Goal: Task Accomplishment & Management: Manage account settings

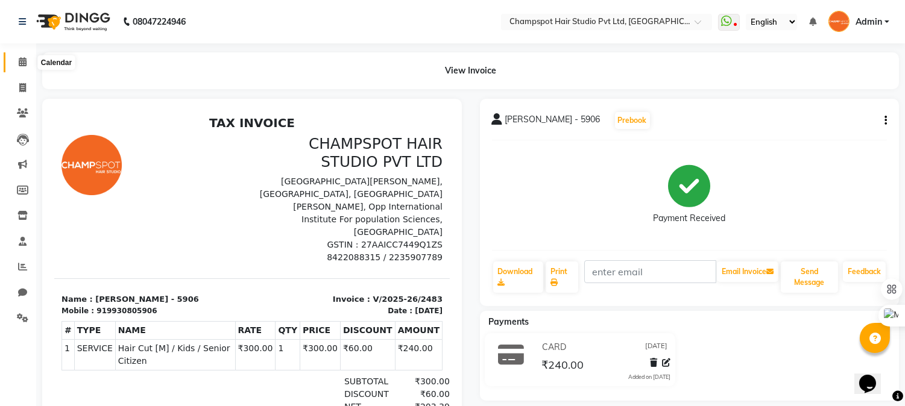
click at [24, 56] on span at bounding box center [22, 62] width 21 height 14
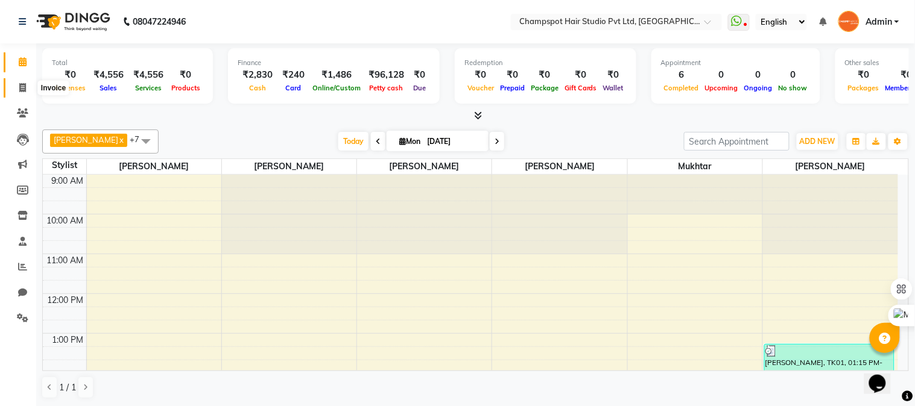
click at [19, 85] on icon at bounding box center [22, 87] width 7 height 9
select select "service"
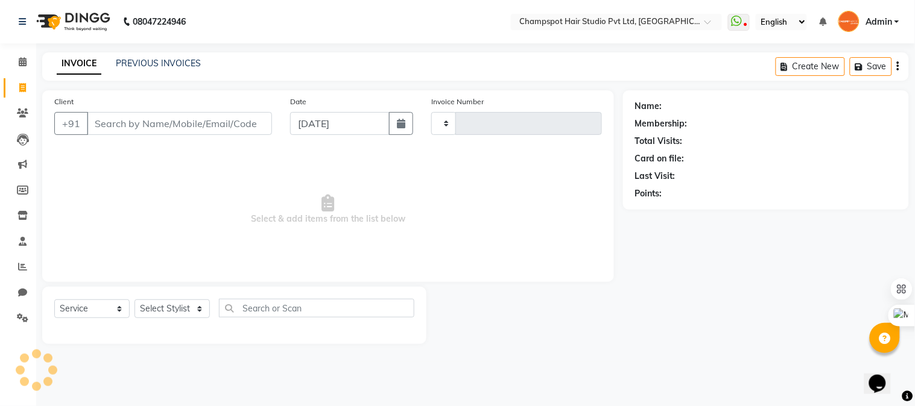
type input "2484"
select select "7690"
click at [151, 139] on div "Client +91" at bounding box center [163, 119] width 236 height 49
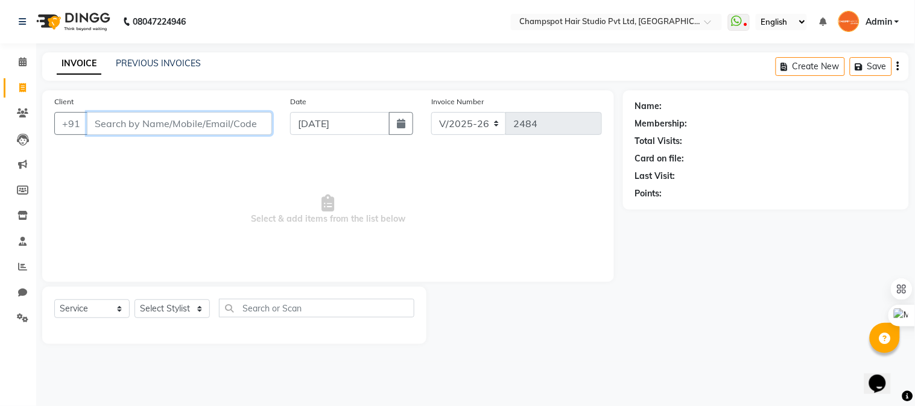
click at [152, 123] on input "Client" at bounding box center [179, 123] width 185 height 23
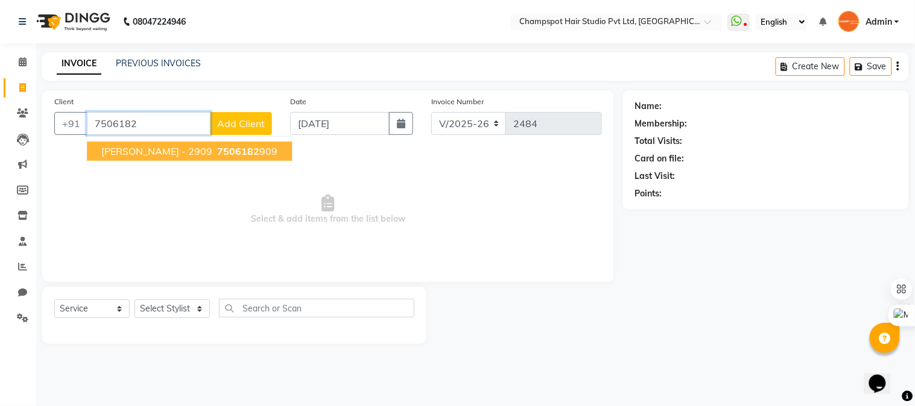
click at [165, 142] on button "[PERSON_NAME] - 2909 7506182 909" at bounding box center [189, 151] width 205 height 19
type input "7506182909"
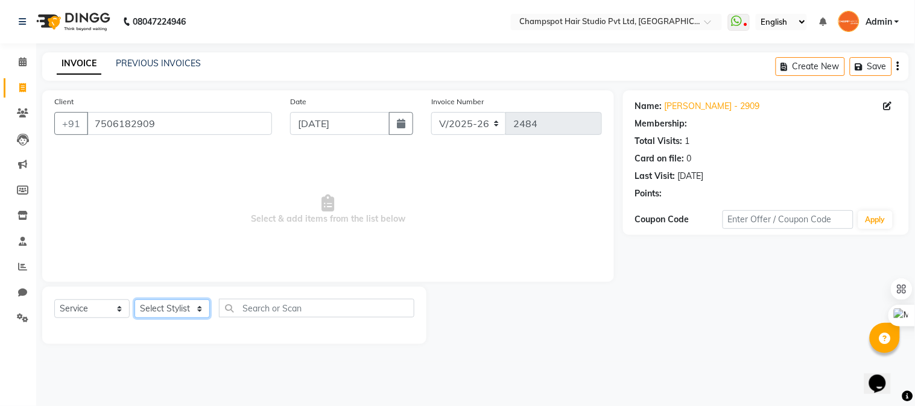
click at [171, 306] on select "Select Stylist Admin [PERSON_NAME] [PERSON_NAME] [PERSON_NAME] [PERSON_NAME] [P…" at bounding box center [171, 309] width 75 height 19
select select "69005"
click at [134, 300] on select "Select Stylist Admin [PERSON_NAME] [PERSON_NAME] [PERSON_NAME] [PERSON_NAME] [P…" at bounding box center [171, 309] width 75 height 19
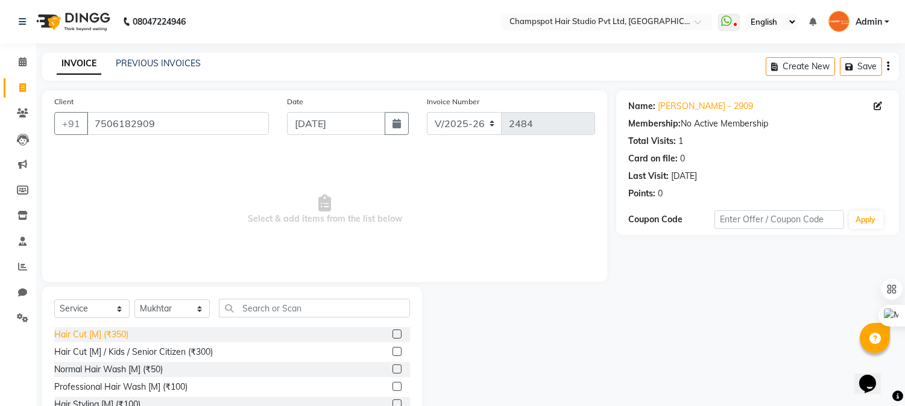
click at [113, 330] on div "Hair Cut [M] (₹350)" at bounding box center [91, 335] width 74 height 13
checkbox input "false"
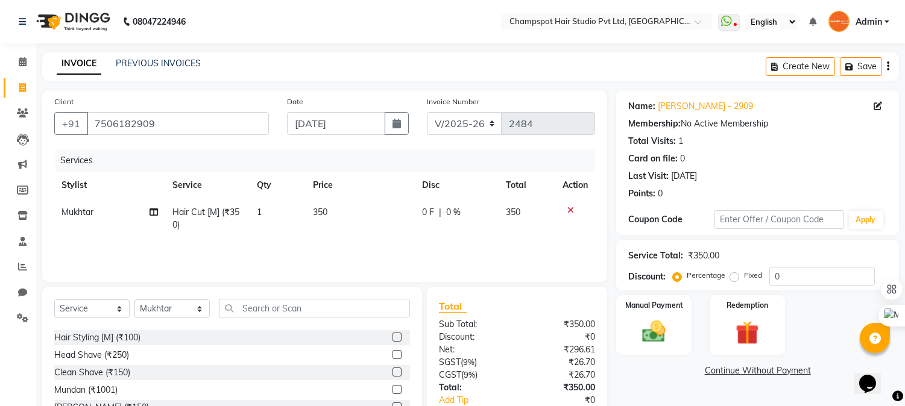
scroll to position [134, 0]
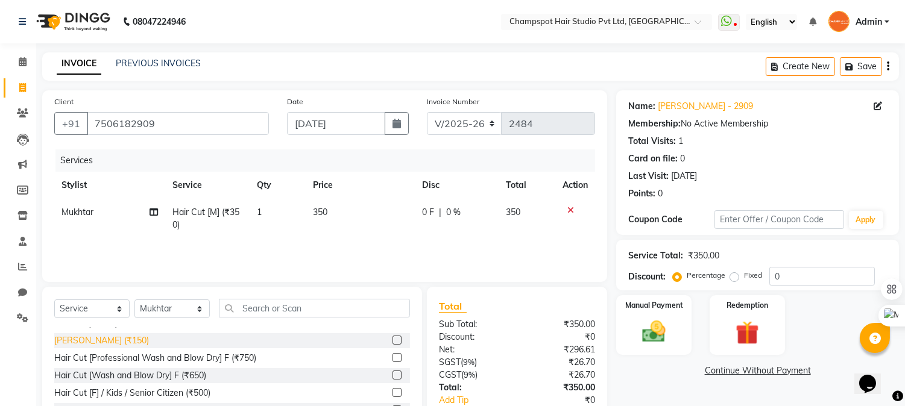
click at [74, 340] on div "[PERSON_NAME] (₹150)" at bounding box center [101, 341] width 95 height 13
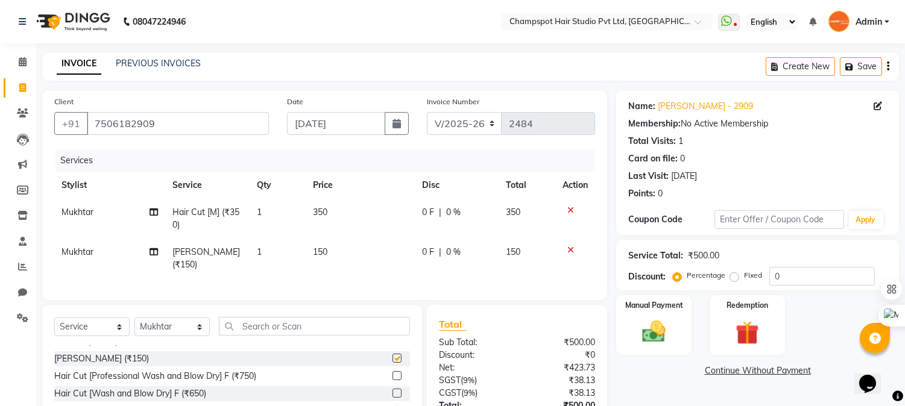
checkbox input "false"
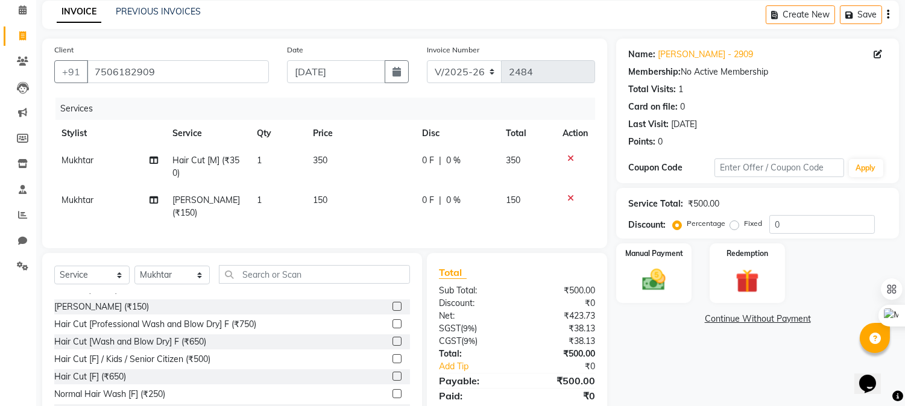
scroll to position [92, 0]
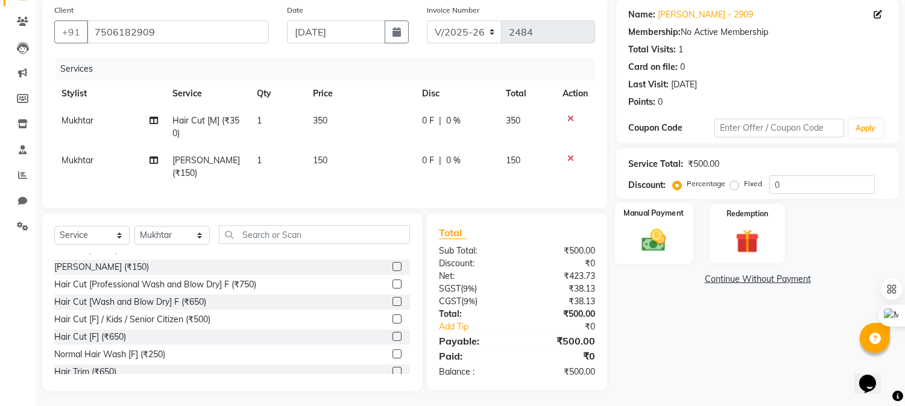
click at [646, 239] on img at bounding box center [654, 241] width 40 height 28
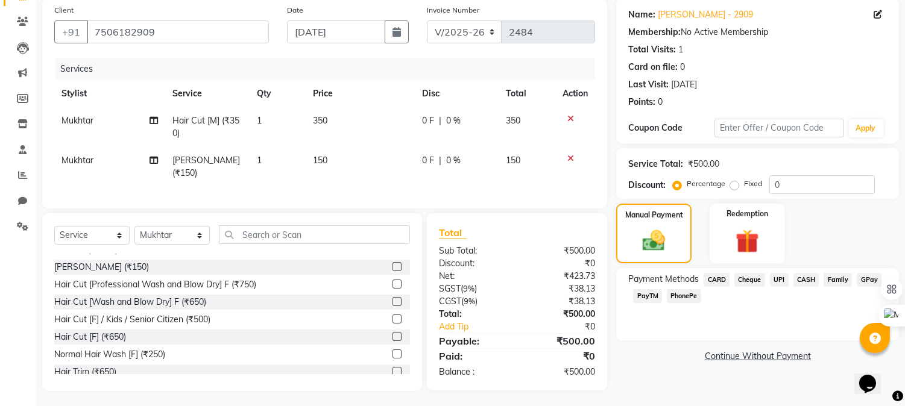
click at [778, 277] on span "UPI" at bounding box center [779, 280] width 19 height 14
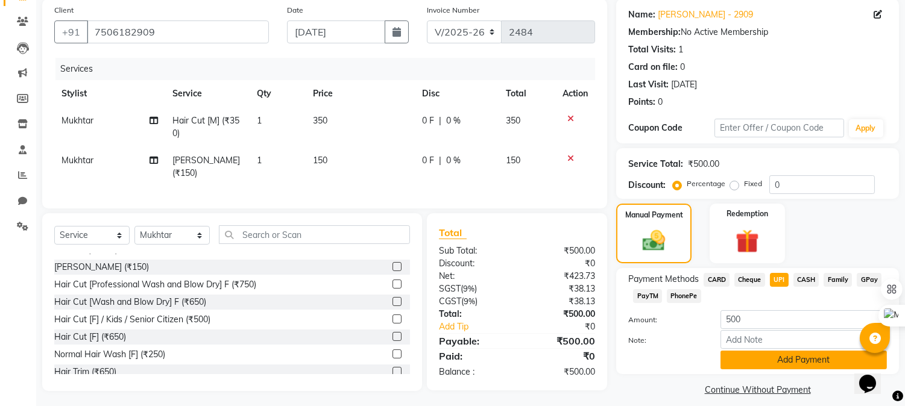
click at [757, 356] on button "Add Payment" at bounding box center [803, 360] width 166 height 19
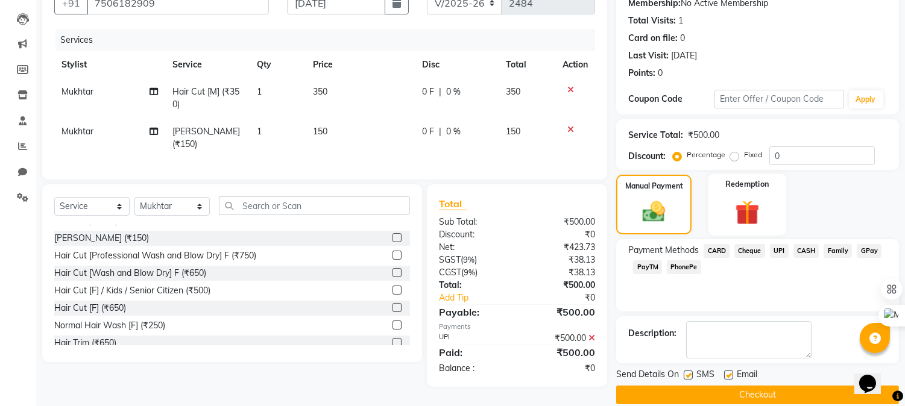
scroll to position [136, 0]
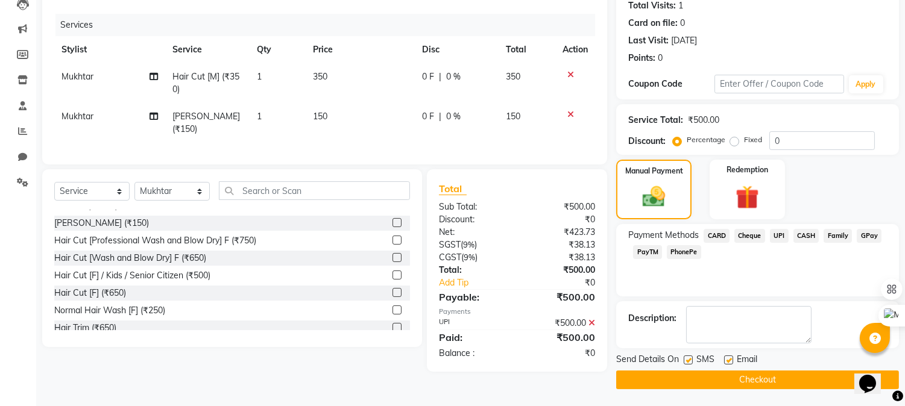
click at [720, 380] on button "Checkout" at bounding box center [757, 380] width 283 height 19
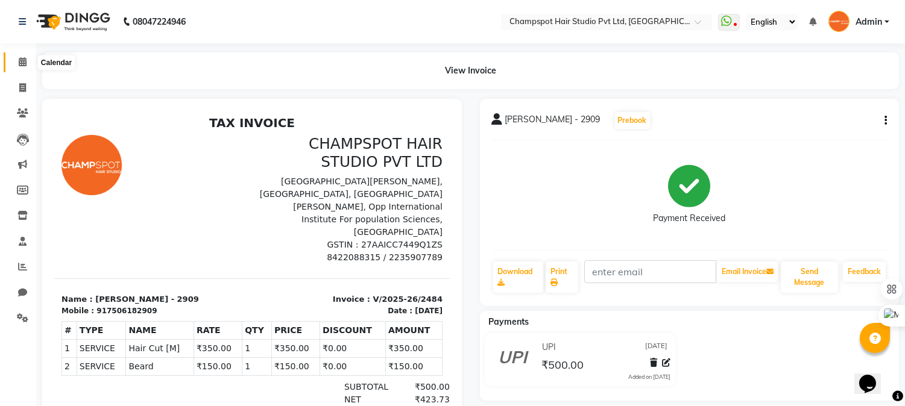
click at [25, 68] on span at bounding box center [22, 62] width 21 height 14
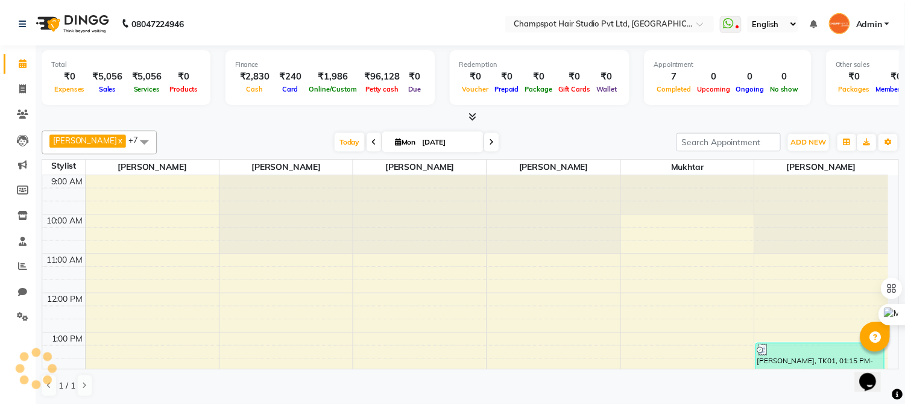
scroll to position [300, 0]
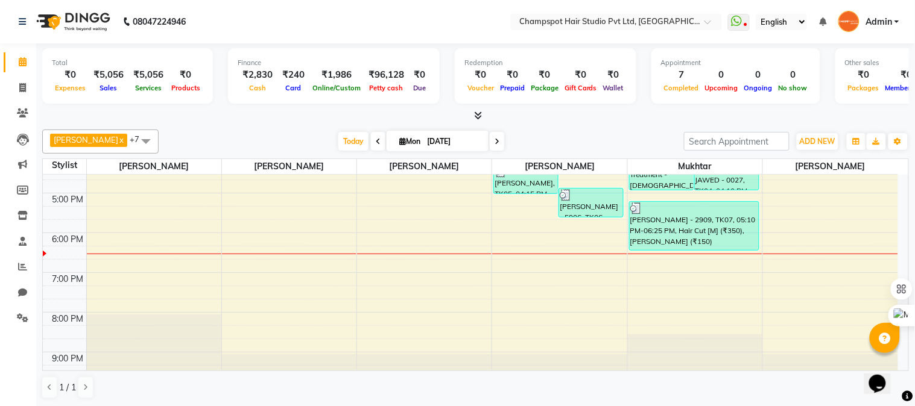
click at [476, 116] on icon at bounding box center [478, 115] width 8 height 9
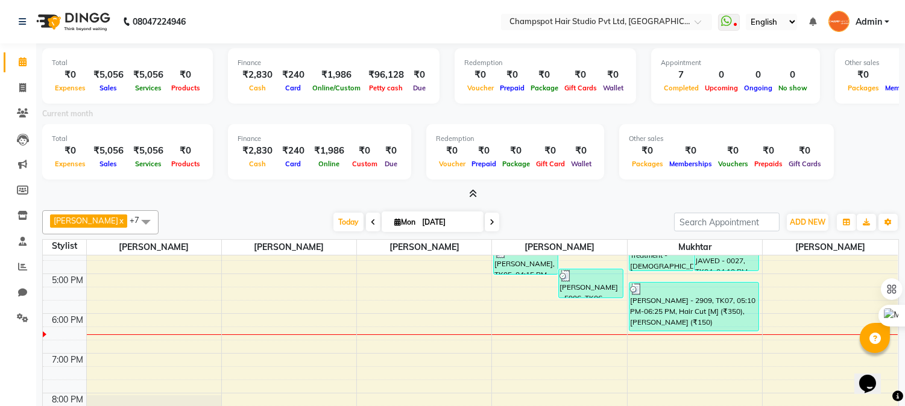
click at [471, 190] on icon at bounding box center [473, 193] width 8 height 9
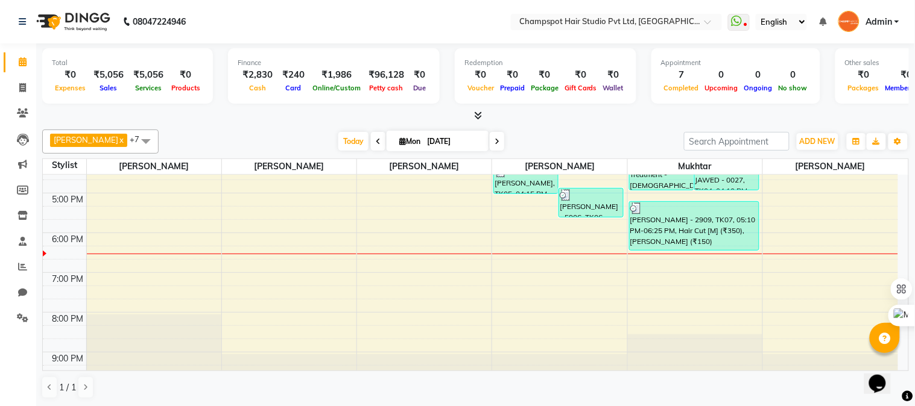
click at [475, 116] on icon at bounding box center [478, 115] width 8 height 9
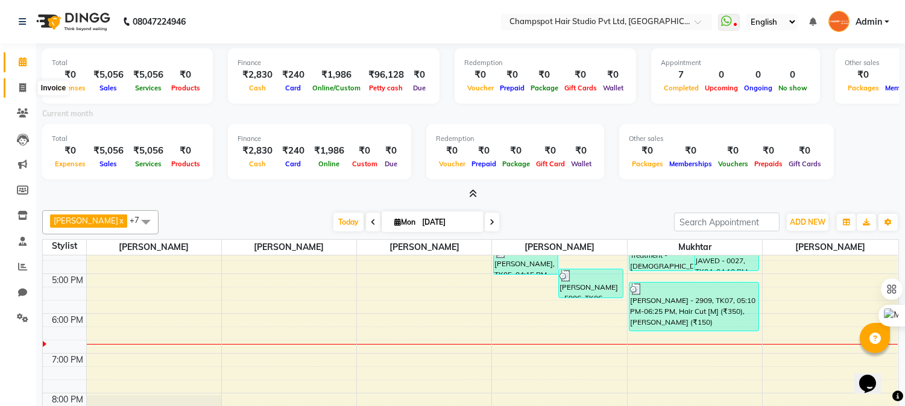
click at [23, 87] on icon at bounding box center [22, 87] width 7 height 9
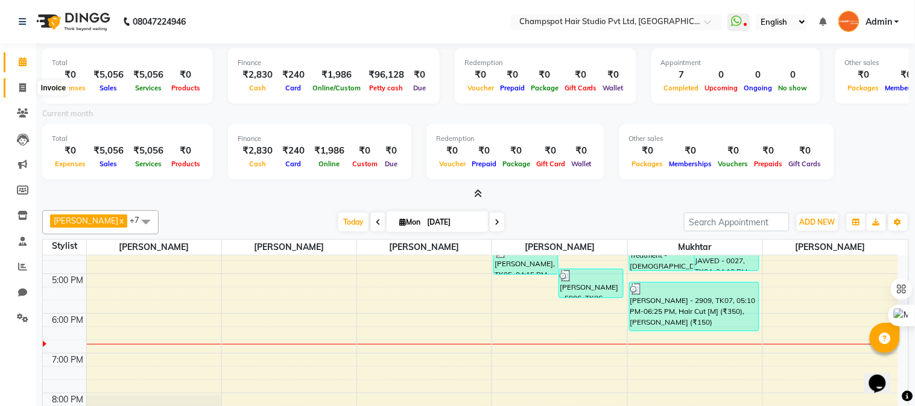
select select "7690"
select select "service"
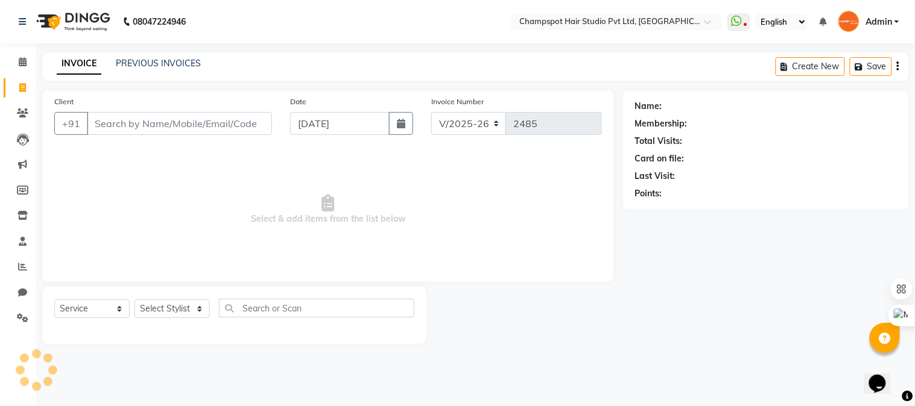
click at [147, 115] on input "Client" at bounding box center [179, 123] width 185 height 23
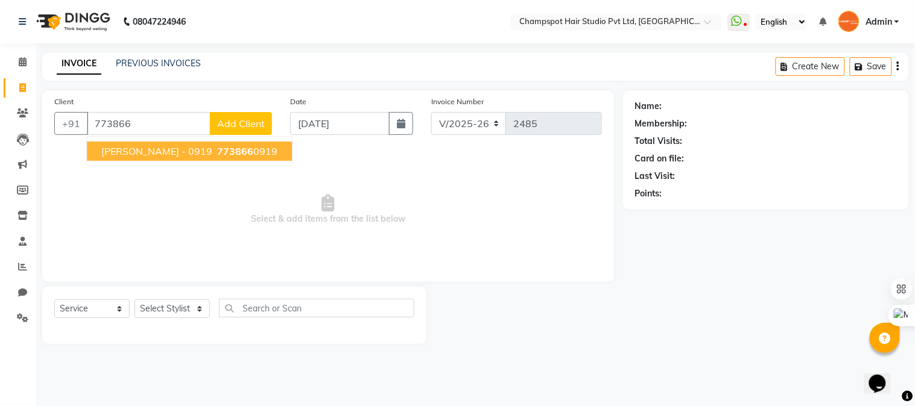
click at [228, 156] on ngb-highlight "773866 0919" at bounding box center [246, 151] width 63 height 12
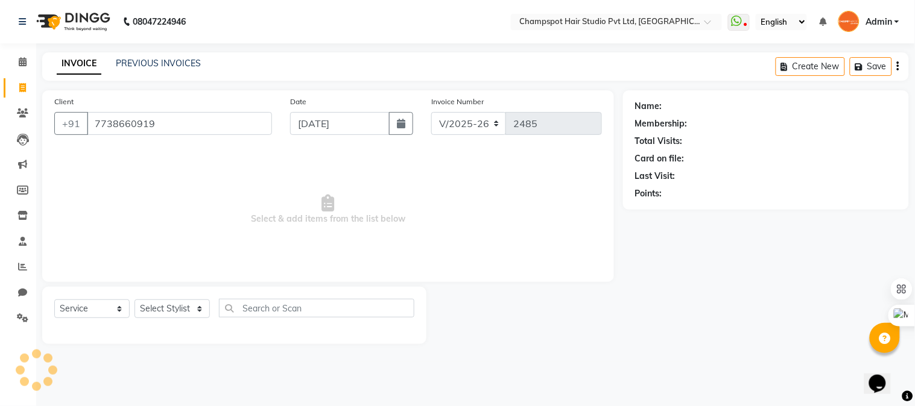
type input "7738660919"
select select "2: Object"
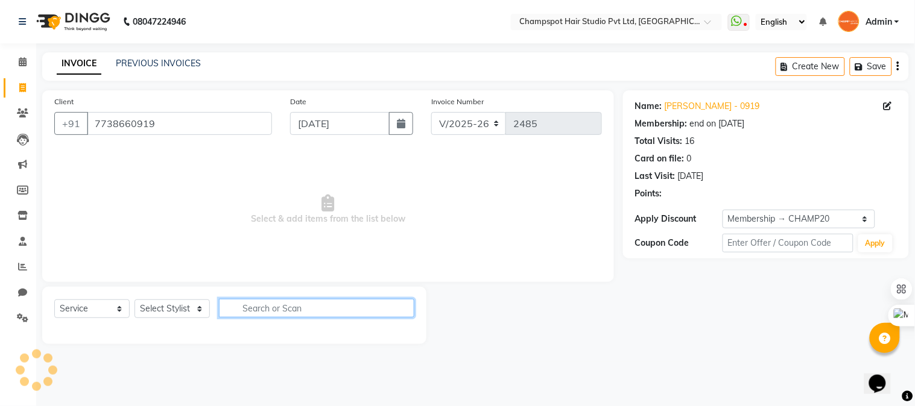
click at [267, 309] on input "text" at bounding box center [316, 308] width 195 height 19
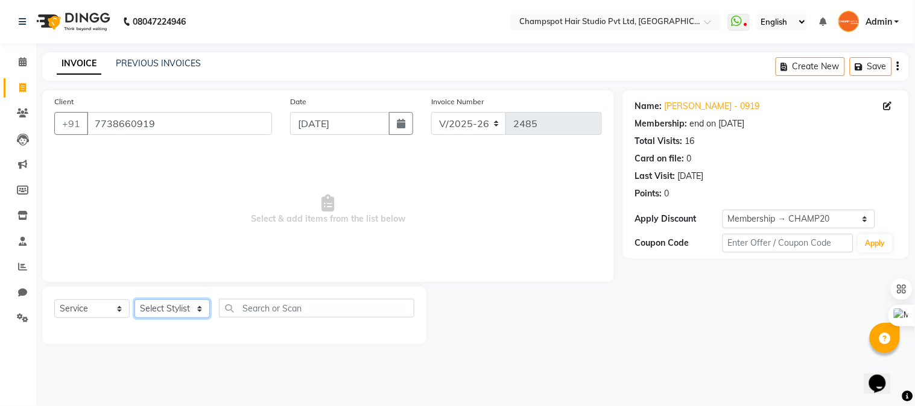
drag, startPoint x: 191, startPoint y: 308, endPoint x: 184, endPoint y: 309, distance: 6.7
click at [191, 308] on select "Select Stylist Admin [PERSON_NAME] [PERSON_NAME] [PERSON_NAME] [PERSON_NAME] [P…" at bounding box center [171, 309] width 75 height 19
select select "69008"
click at [134, 300] on select "Select Stylist Admin [PERSON_NAME] [PERSON_NAME] [PERSON_NAME] [PERSON_NAME] [P…" at bounding box center [171, 309] width 75 height 19
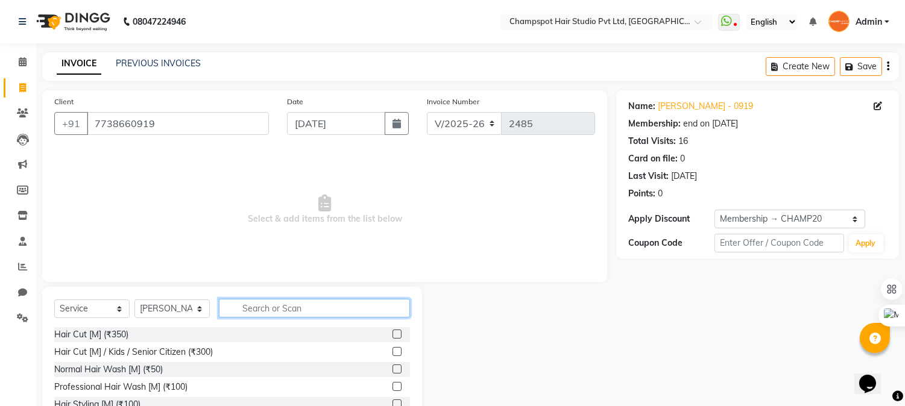
click at [279, 304] on input "text" at bounding box center [314, 308] width 191 height 19
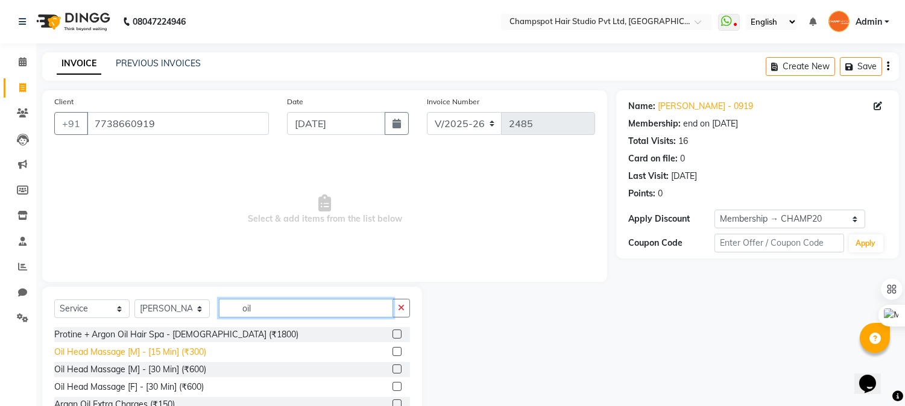
type input "oil"
click at [192, 352] on div "Oil Head Massage [M] - [15 Min] (₹300)" at bounding box center [130, 352] width 152 height 13
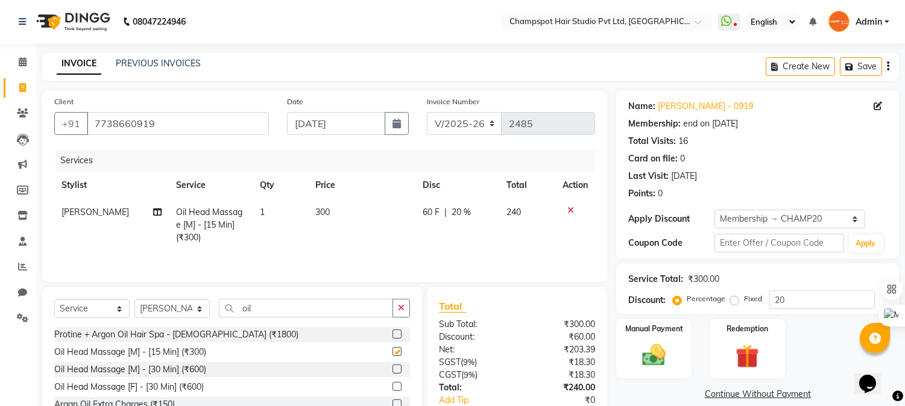
checkbox input "false"
drag, startPoint x: 239, startPoint y: 310, endPoint x: 172, endPoint y: 304, distance: 66.6
click at [172, 304] on div "Select Service Product Membership Package Voucher Prepaid Gift Card Select Styl…" at bounding box center [232, 313] width 356 height 28
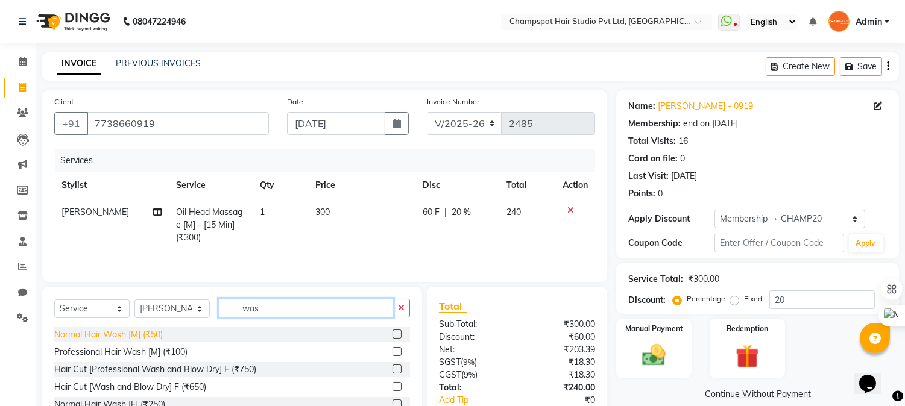
type input "was"
click at [130, 333] on div "Normal Hair Wash [M] (₹50)" at bounding box center [108, 335] width 109 height 13
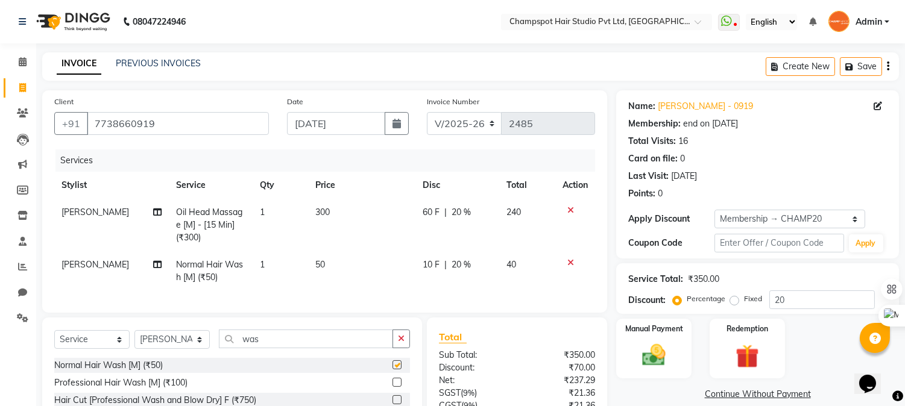
checkbox input "false"
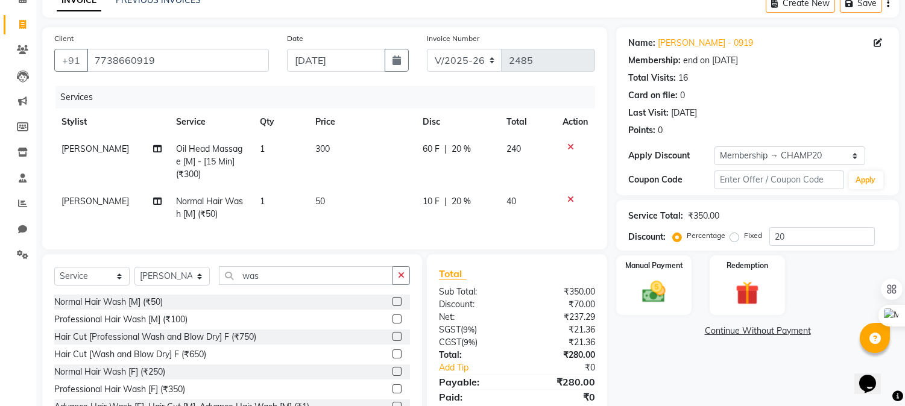
scroll to position [117, 0]
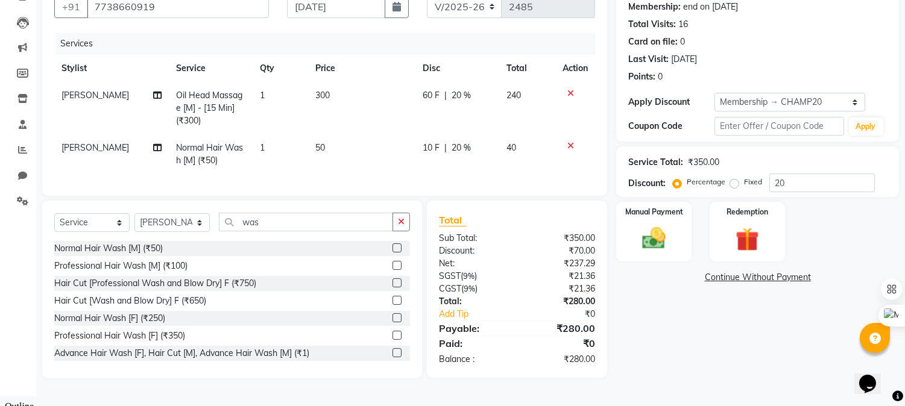
click at [582, 366] on div "₹280.00" at bounding box center [560, 359] width 87 height 13
click at [581, 366] on div "₹280.00" at bounding box center [560, 359] width 87 height 13
click at [658, 243] on img at bounding box center [654, 239] width 40 height 28
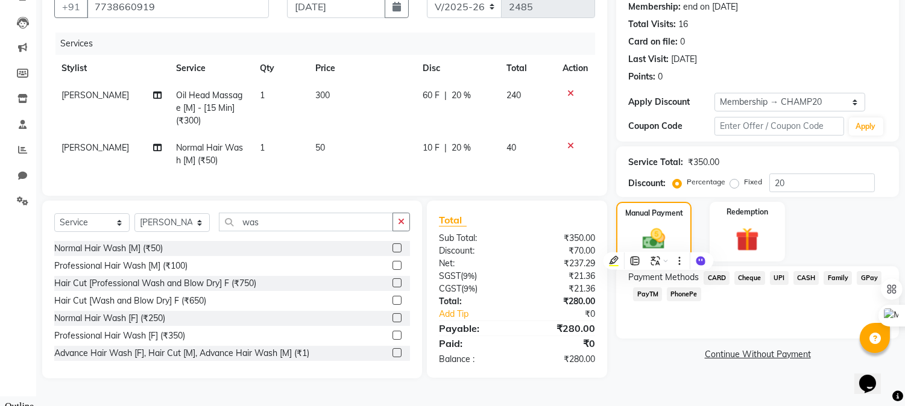
click at [775, 276] on span "UPI" at bounding box center [779, 278] width 19 height 14
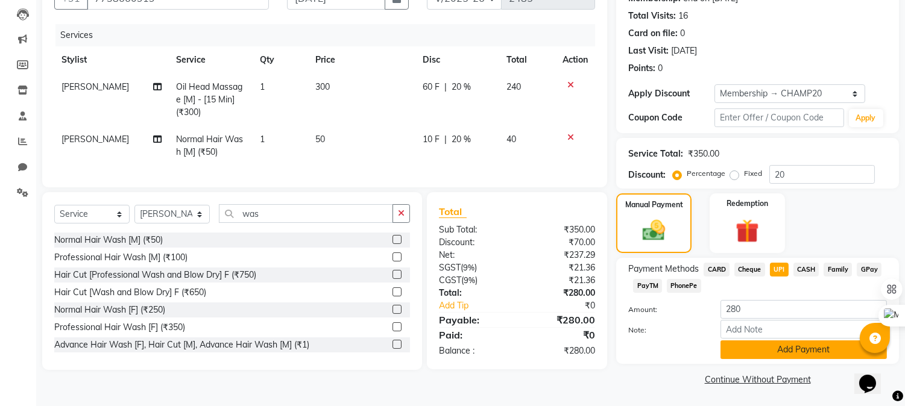
click at [760, 350] on button "Add Payment" at bounding box center [803, 350] width 166 height 19
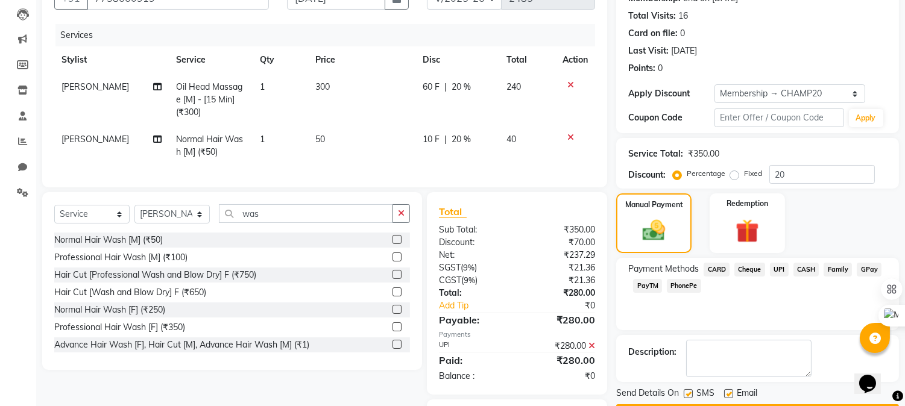
scroll to position [184, 0]
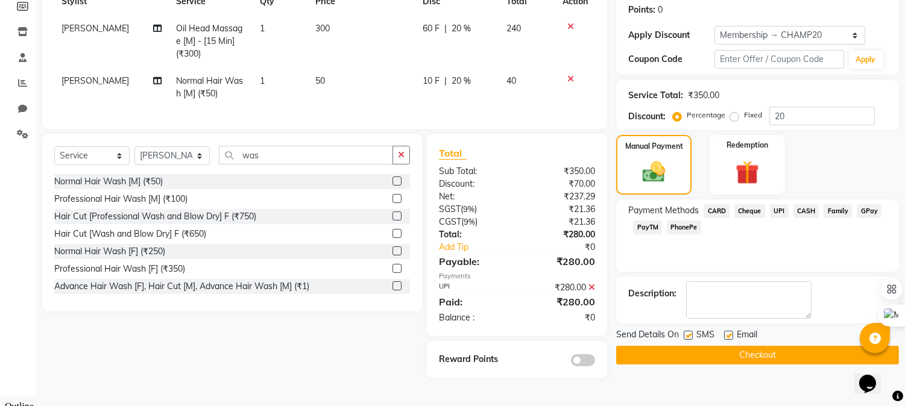
click at [690, 358] on button "Checkout" at bounding box center [757, 355] width 283 height 19
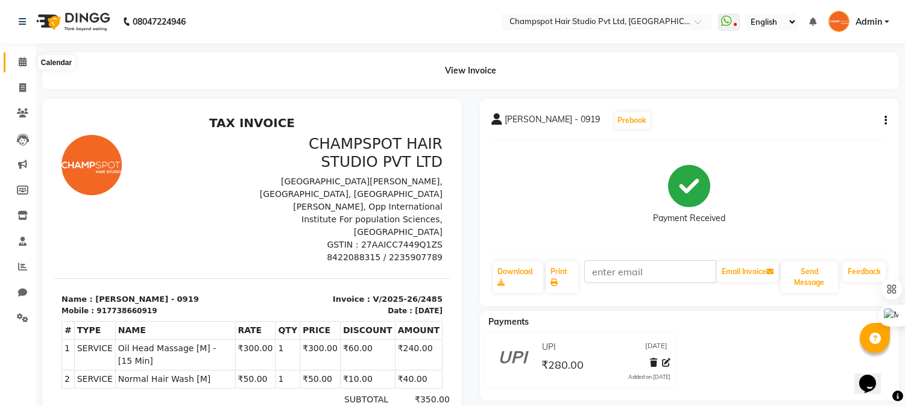
click at [20, 63] on icon at bounding box center [23, 61] width 8 height 9
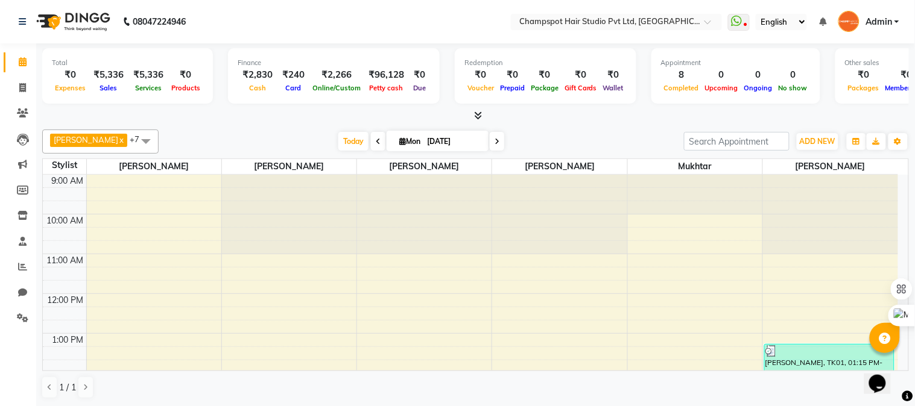
click at [481, 113] on icon at bounding box center [478, 115] width 8 height 9
